Goal: Information Seeking & Learning: Learn about a topic

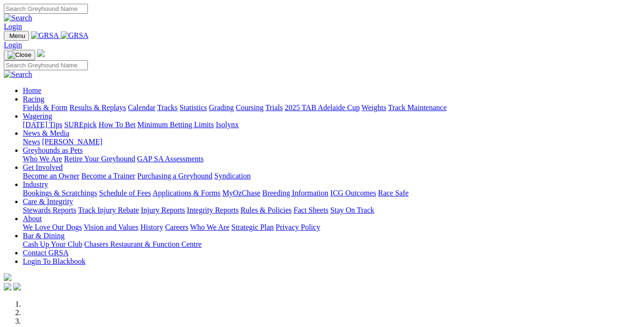
scroll to position [285, 0]
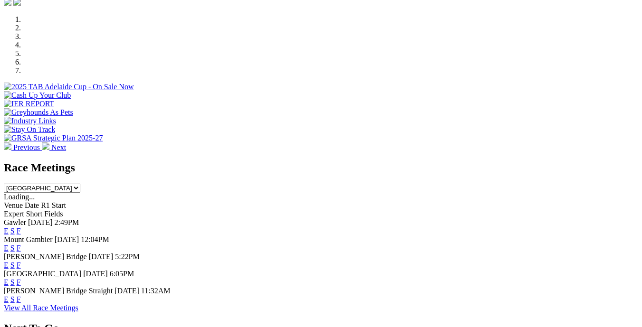
click at [21, 278] on link "F" at bounding box center [19, 282] width 4 height 8
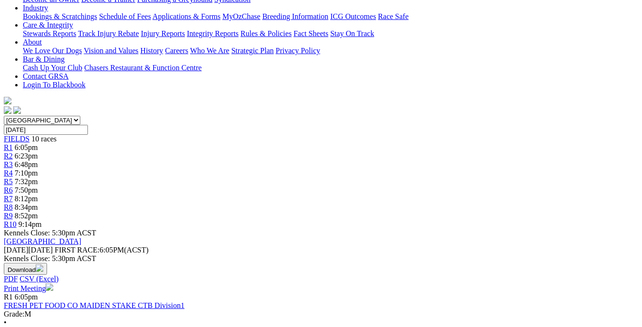
scroll to position [95, 0]
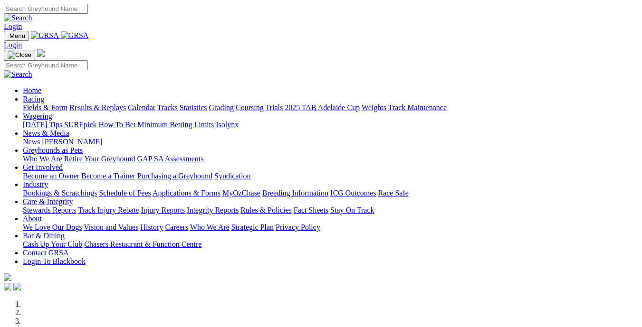
scroll to position [285, 0]
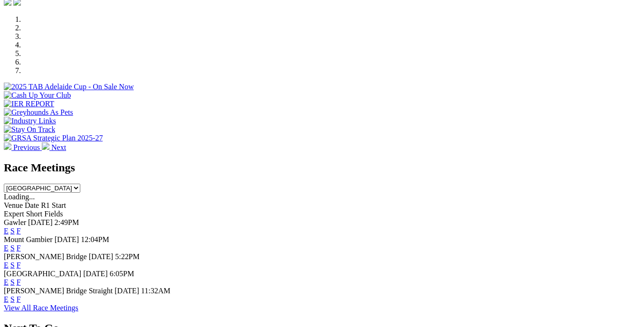
click at [21, 227] on link "F" at bounding box center [19, 231] width 4 height 8
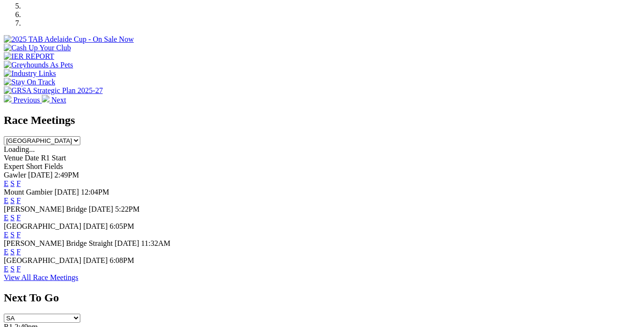
click at [21, 265] on link "F" at bounding box center [19, 269] width 4 height 8
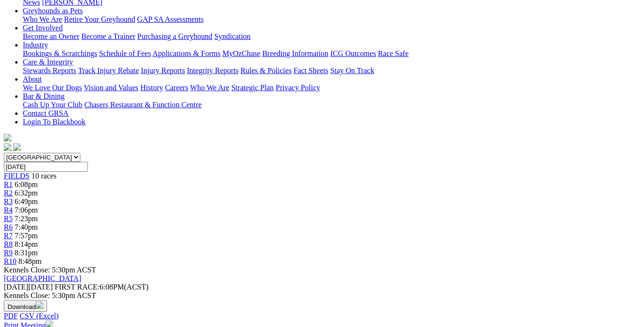
scroll to position [285, 0]
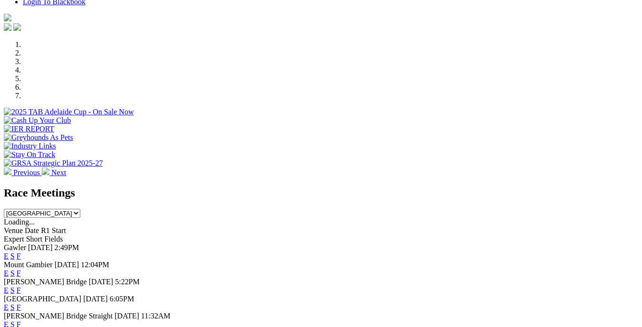
scroll to position [332, 0]
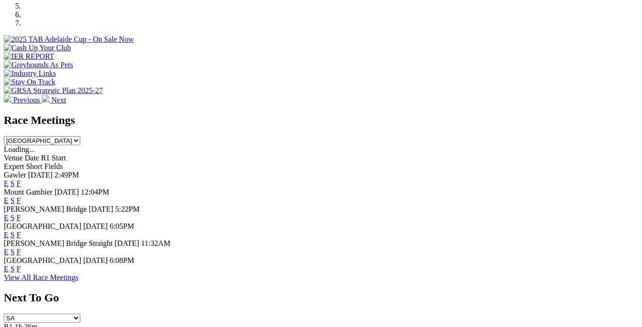
click at [21, 265] on link "F" at bounding box center [19, 269] width 4 height 8
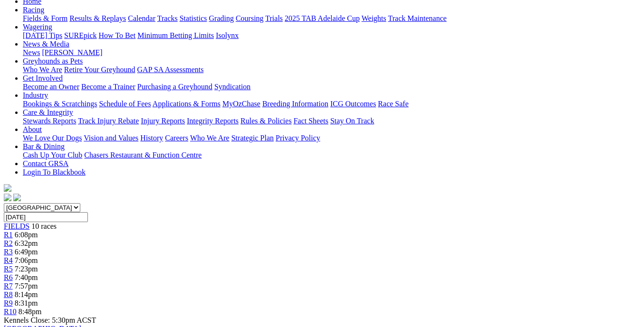
scroll to position [142, 0]
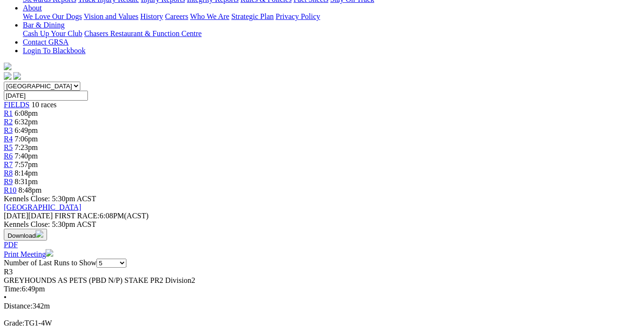
scroll to position [285, 0]
